Goal: Find specific page/section: Find specific page/section

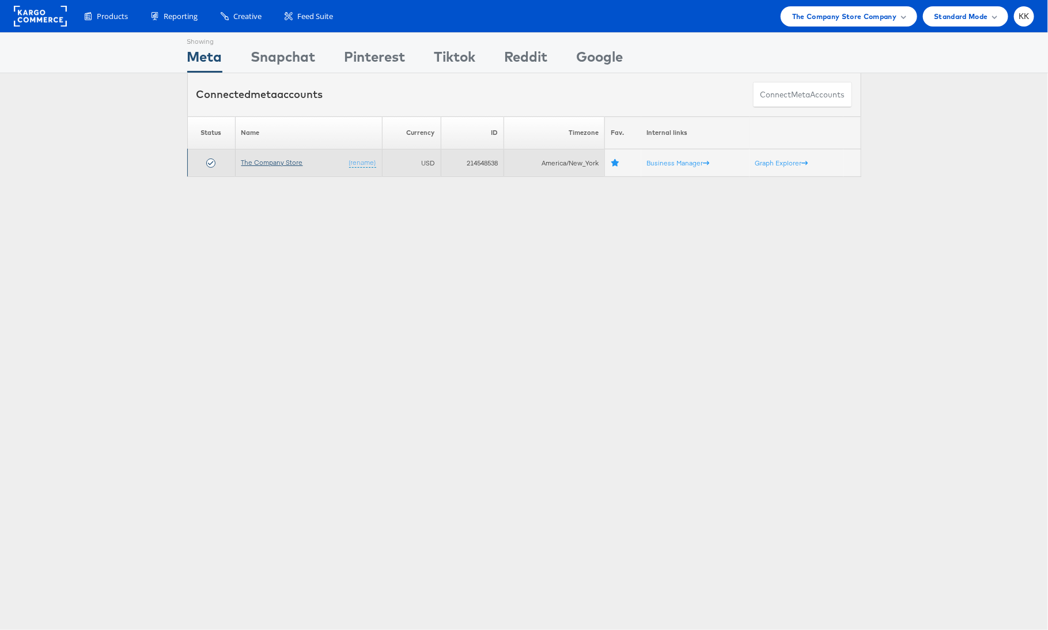
click at [266, 160] on link "The Company Store" at bounding box center [272, 162] width 62 height 9
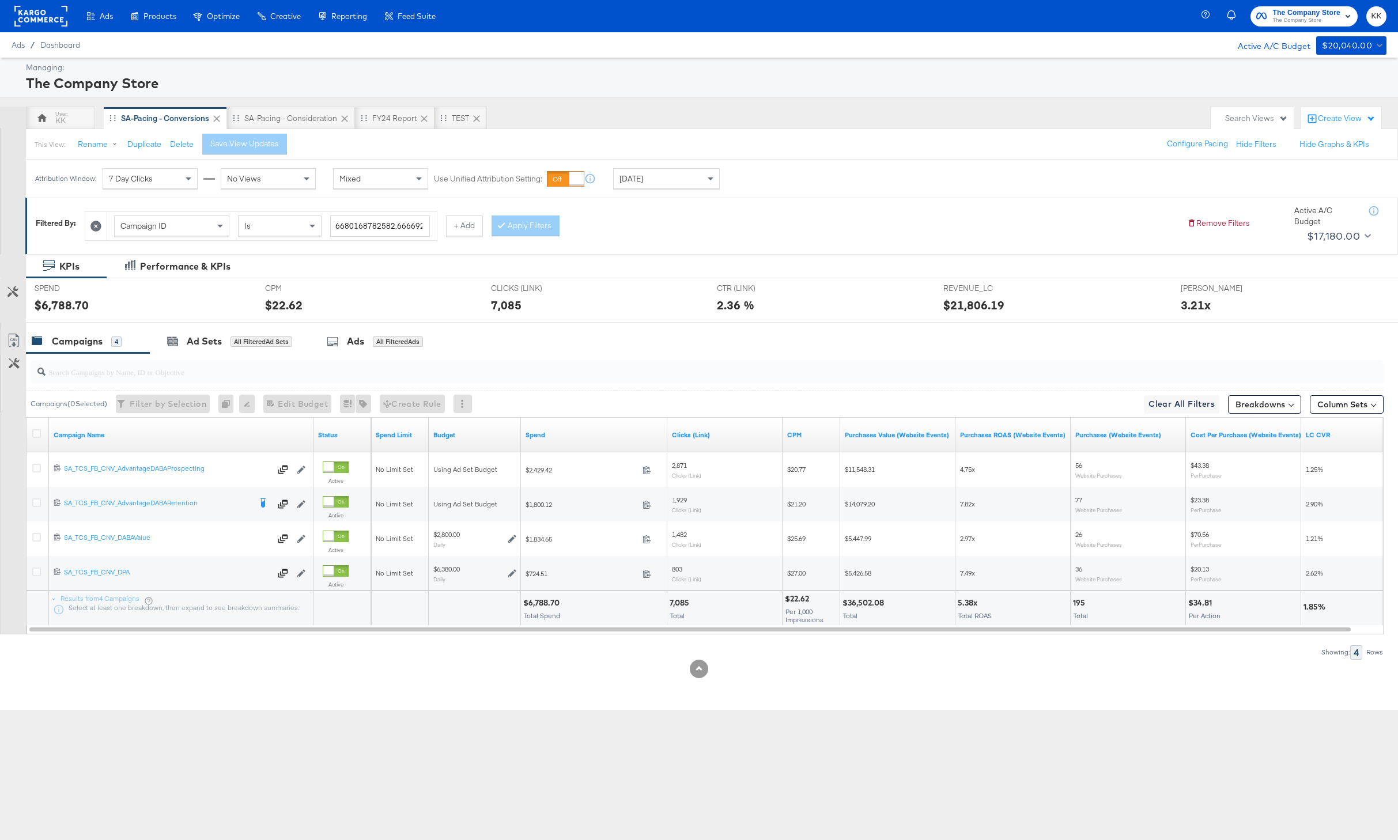
click at [478, 683] on div "KPIs Performance & KPIs Customize KPIs SPEND SPEND $6,788.70 CPM CPM $22.62 CLI…" at bounding box center [699, 482] width 1398 height 456
